Goal: Task Accomplishment & Management: Manage account settings

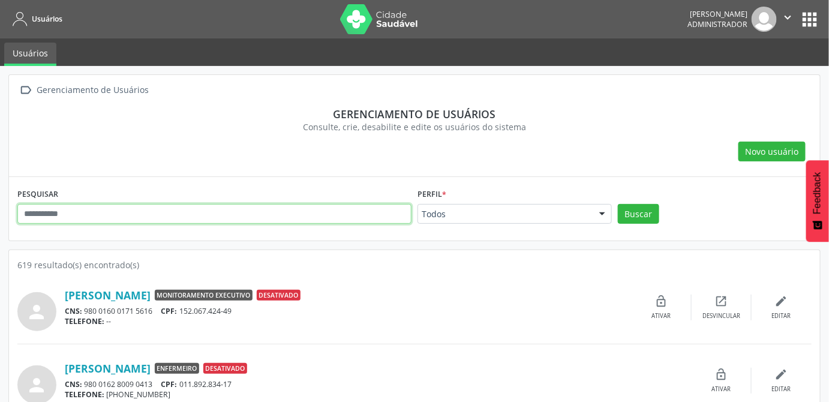
click at [86, 215] on input "text" at bounding box center [214, 214] width 394 height 20
click at [179, 211] on input "text" at bounding box center [214, 214] width 394 height 20
type input "******"
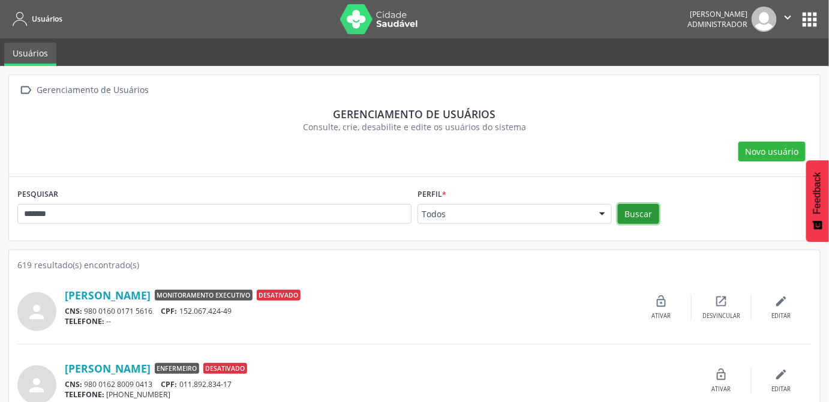
click at [634, 217] on button "Buscar" at bounding box center [638, 214] width 41 height 20
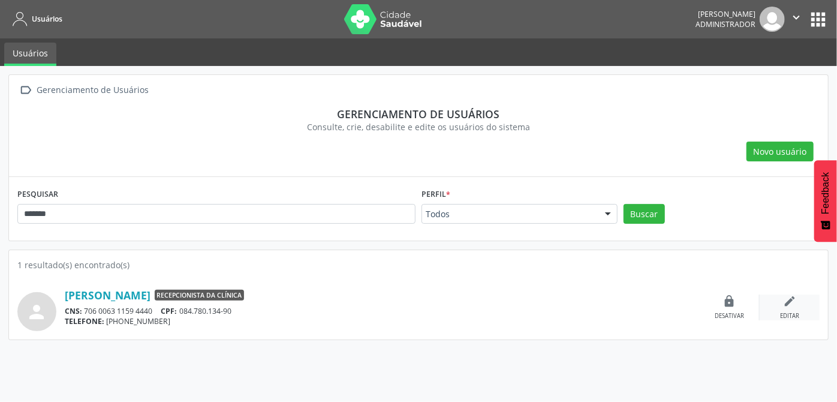
click at [793, 310] on div "edit Editar" at bounding box center [790, 307] width 60 height 26
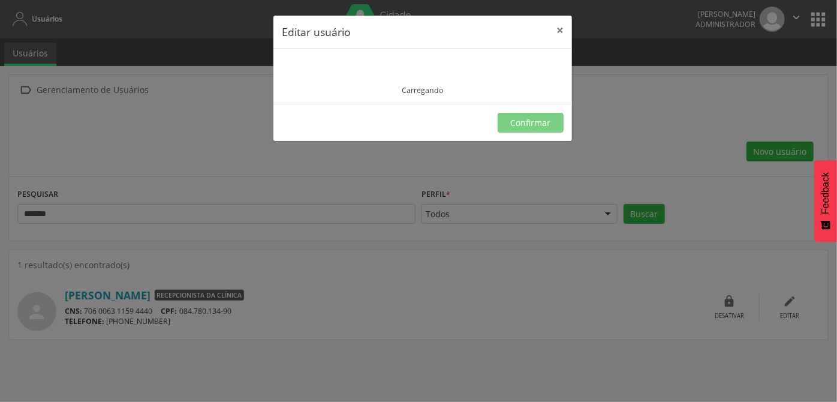
type input "**********"
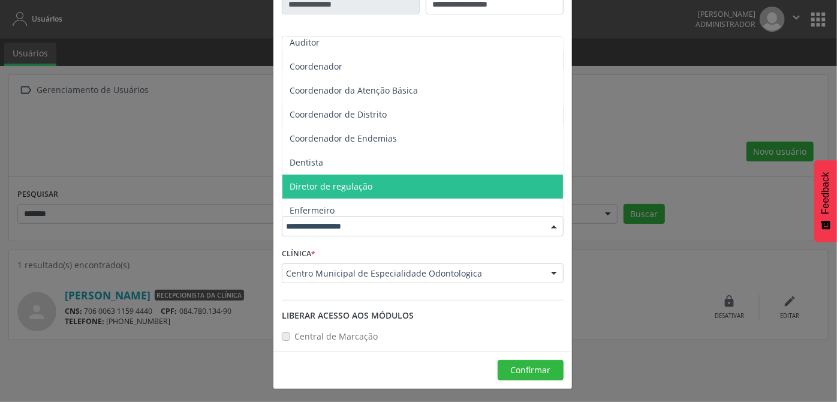
scroll to position [109, 0]
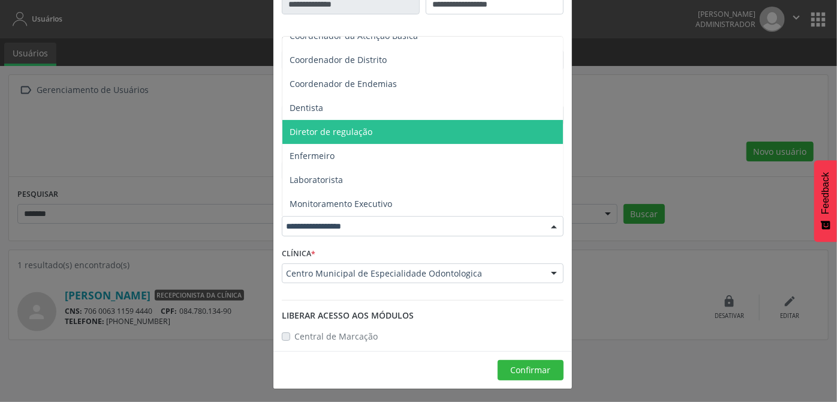
click at [362, 131] on span "Diretor de regulação" at bounding box center [331, 131] width 83 height 11
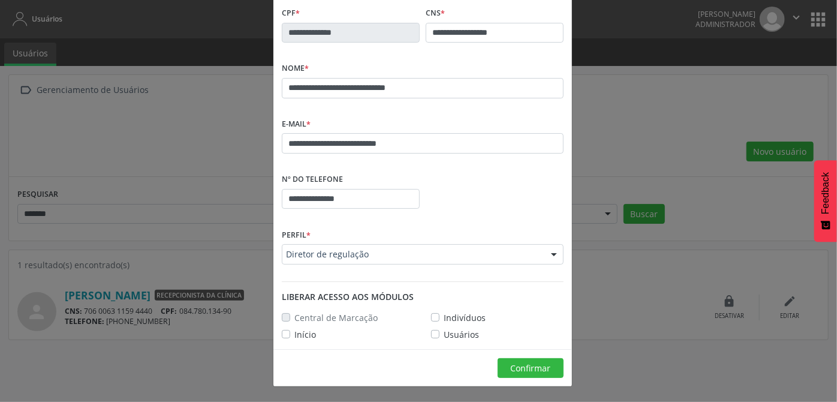
scroll to position [51, 0]
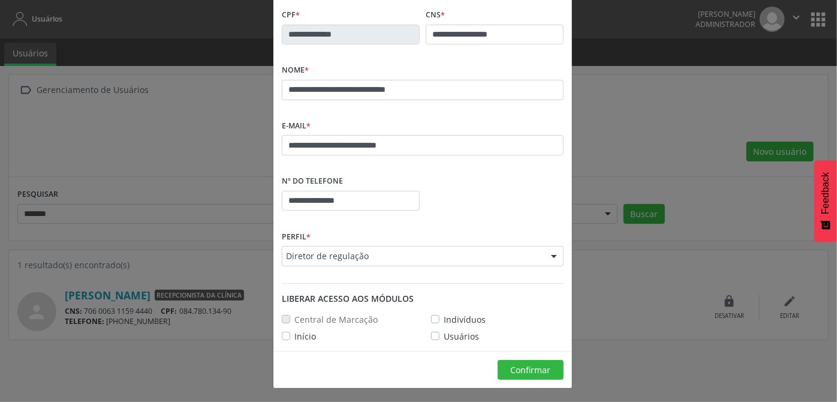
click at [294, 335] on label "Início" at bounding box center [305, 336] width 22 height 13
click at [445, 319] on label "Indivíduos" at bounding box center [465, 319] width 42 height 13
click at [446, 334] on label "Usuários" at bounding box center [461, 336] width 35 height 13
click at [525, 364] on span "Confirmar" at bounding box center [531, 369] width 40 height 11
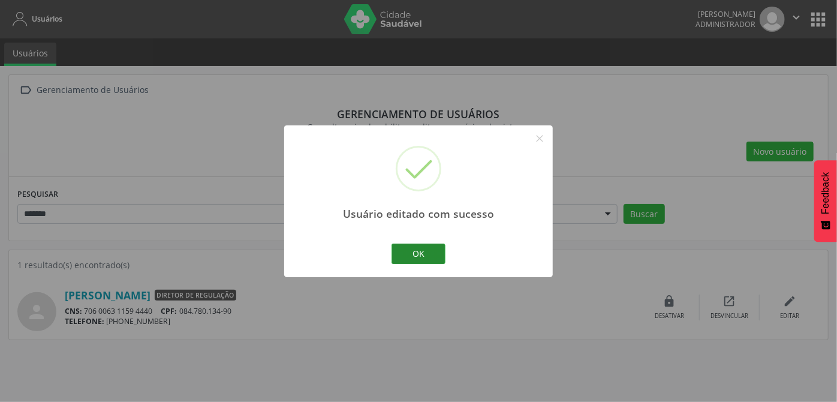
click at [434, 251] on button "OK" at bounding box center [419, 253] width 54 height 20
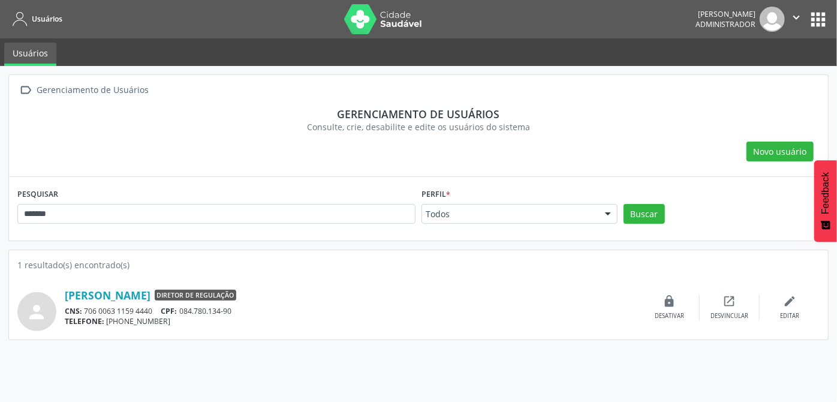
click at [432, 370] on div " Gerenciamento de Usuários Gerenciamento de usuários Consulte, crie, desabilit…" at bounding box center [418, 234] width 837 height 336
click at [405, 344] on div " Gerenciamento de Usuários Gerenciamento de usuários Consulte, crie, desabilit…" at bounding box center [418, 234] width 837 height 336
click at [415, 363] on div " Gerenciamento de Usuários Gerenciamento de usuários Consulte, crie, desabilit…" at bounding box center [418, 234] width 837 height 336
click at [481, 333] on div "1 resultado(s) encontrado(s) person [PERSON_NAME] Diretor de regulação CNS: 706…" at bounding box center [418, 294] width 819 height 89
click at [822, 14] on button "apps" at bounding box center [818, 19] width 21 height 21
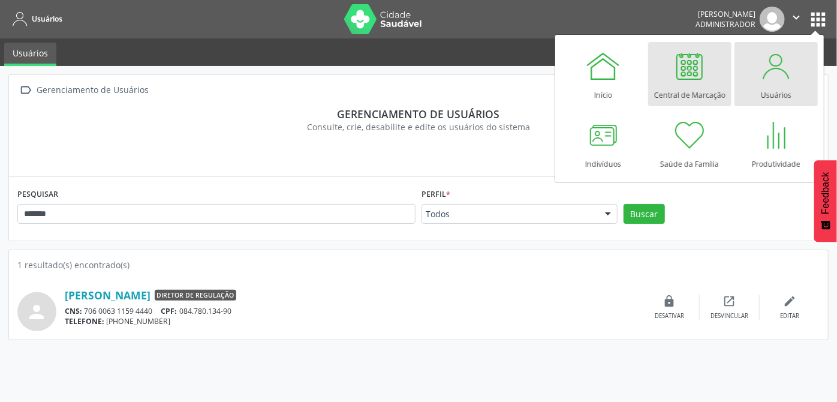
click at [710, 82] on link "Central de Marcação" at bounding box center [689, 74] width 83 height 64
